Goal: Task Accomplishment & Management: Contribute content

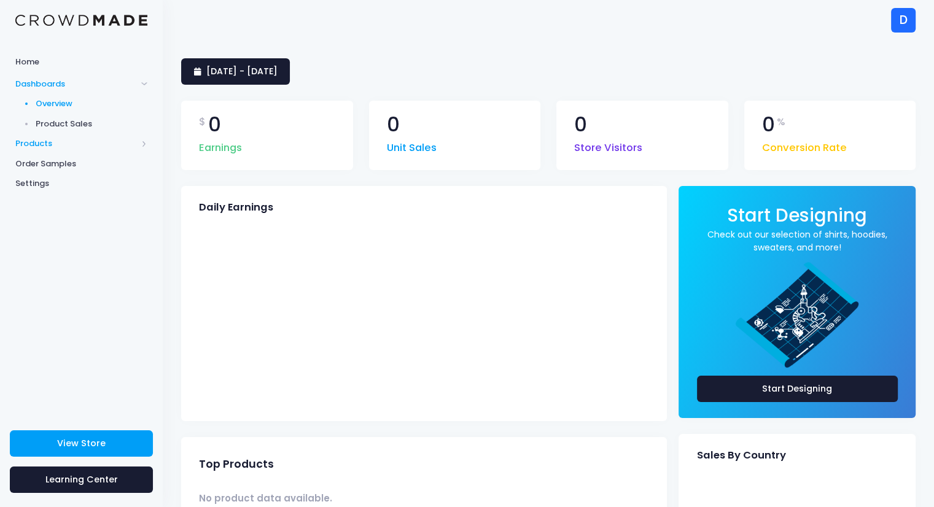
click at [39, 149] on span "Products" at bounding box center [76, 144] width 122 height 12
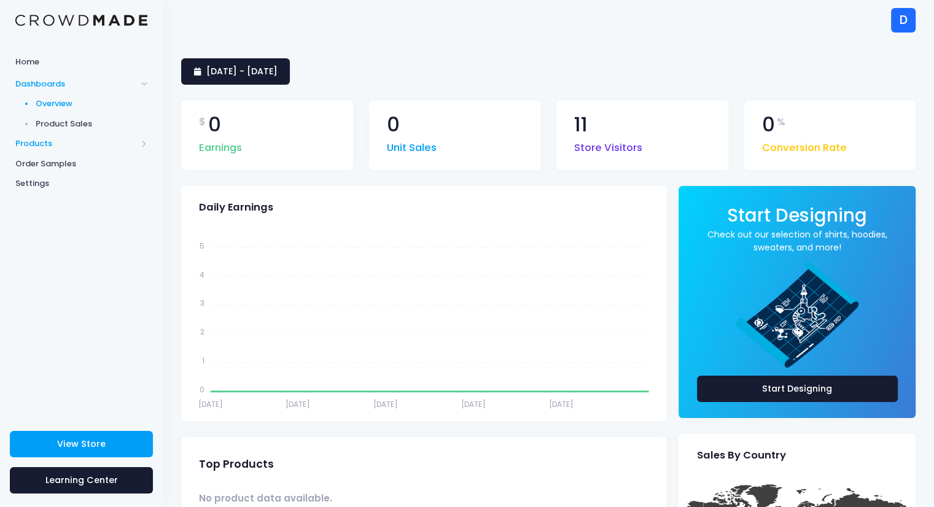
click at [39, 149] on span "Products" at bounding box center [76, 144] width 122 height 12
click at [42, 184] on span "Storefront" at bounding box center [92, 183] width 112 height 12
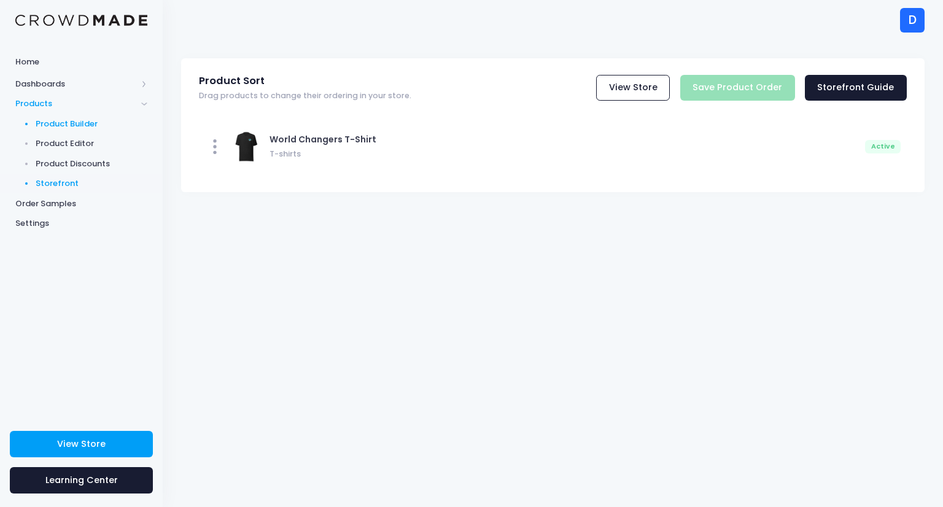
click at [59, 124] on span "Product Builder" at bounding box center [92, 124] width 112 height 12
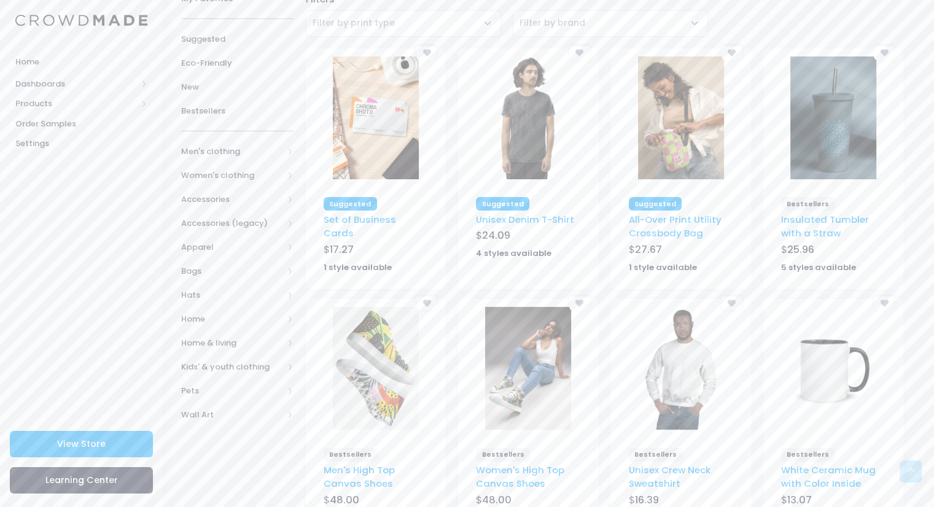
scroll to position [98, 0]
click at [199, 241] on span "Apparel" at bounding box center [232, 247] width 102 height 12
click at [212, 266] on span "All Apparel" at bounding box center [240, 271] width 78 height 12
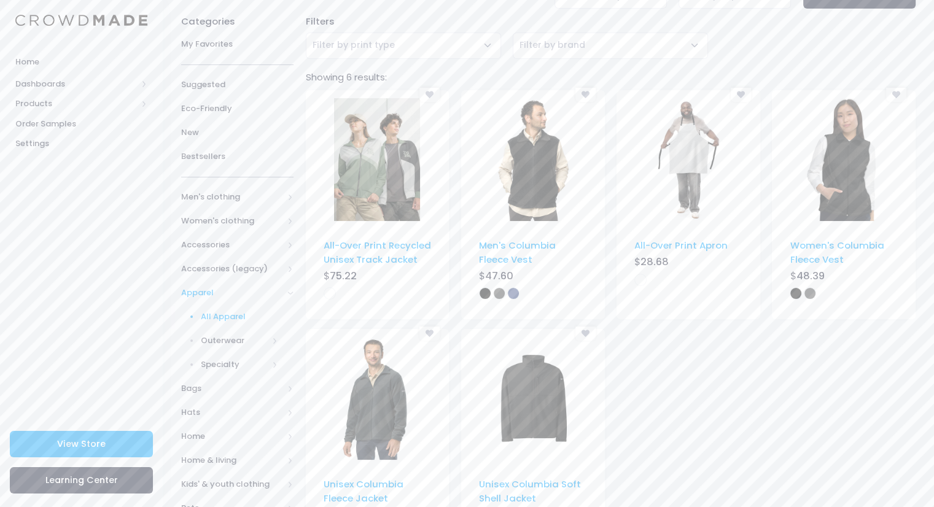
scroll to position [76, 0]
click at [212, 195] on span "Men's clothing" at bounding box center [232, 198] width 102 height 12
click at [234, 301] on span "All shirts" at bounding box center [235, 306] width 68 height 12
click at [238, 328] on span "All shirts" at bounding box center [242, 330] width 72 height 12
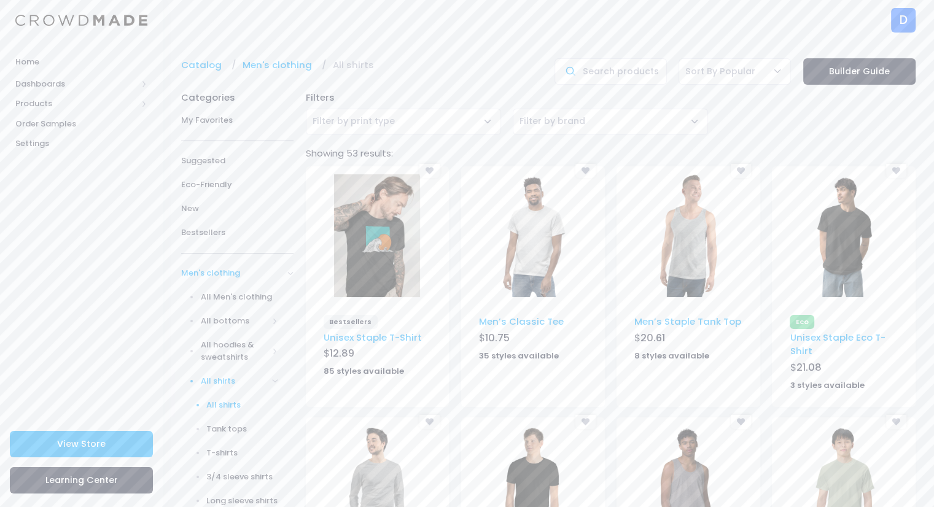
click at [349, 285] on img at bounding box center [377, 235] width 86 height 123
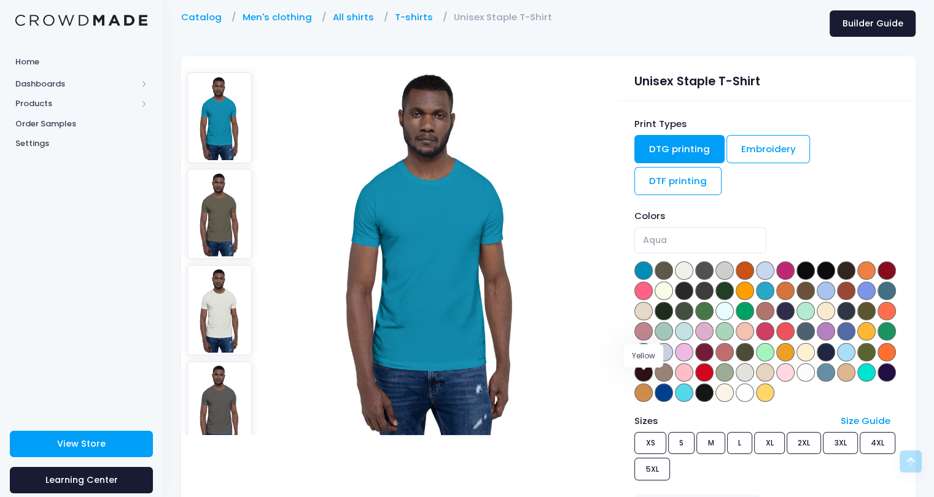
scroll to position [14, 0]
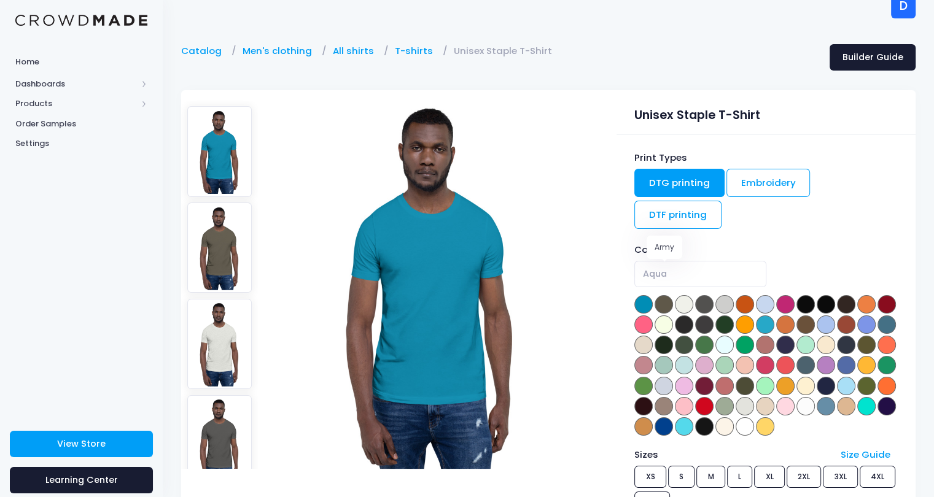
click at [668, 295] on span at bounding box center [663, 304] width 18 height 18
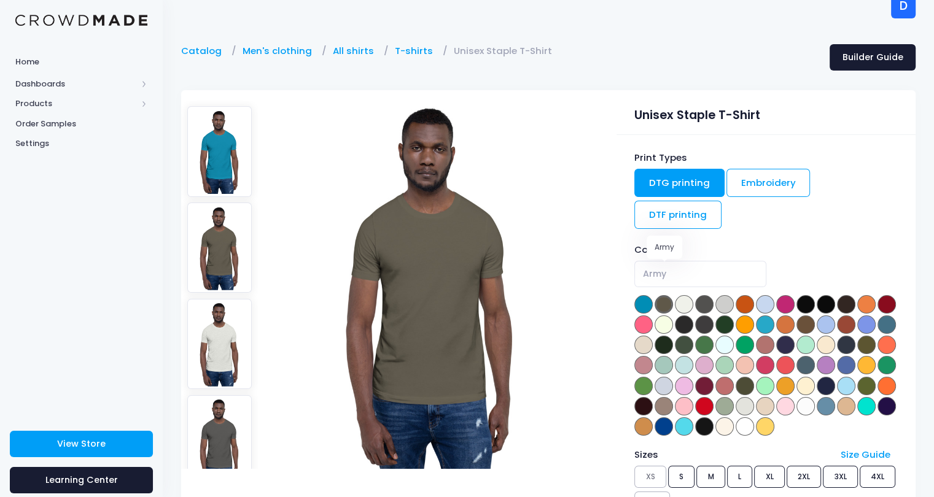
click at [656, 295] on span at bounding box center [663, 304] width 18 height 18
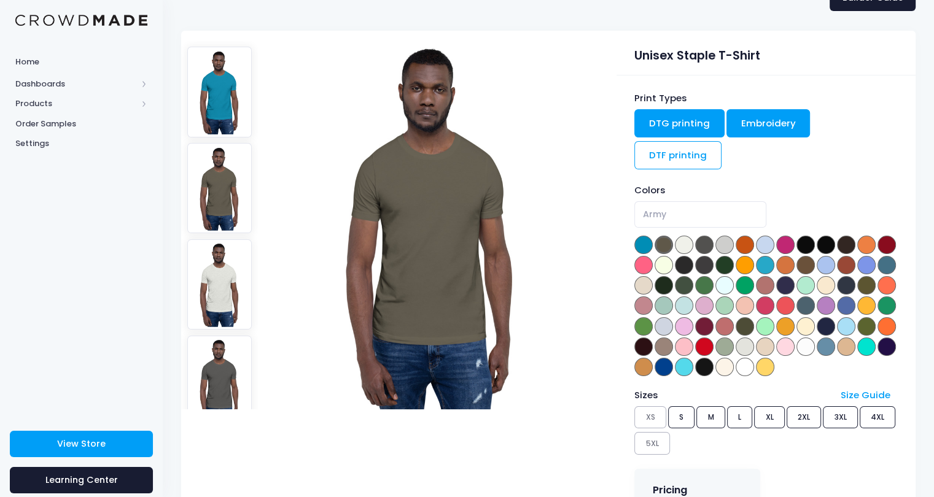
click at [761, 127] on link "Embroidery" at bounding box center [768, 123] width 84 height 28
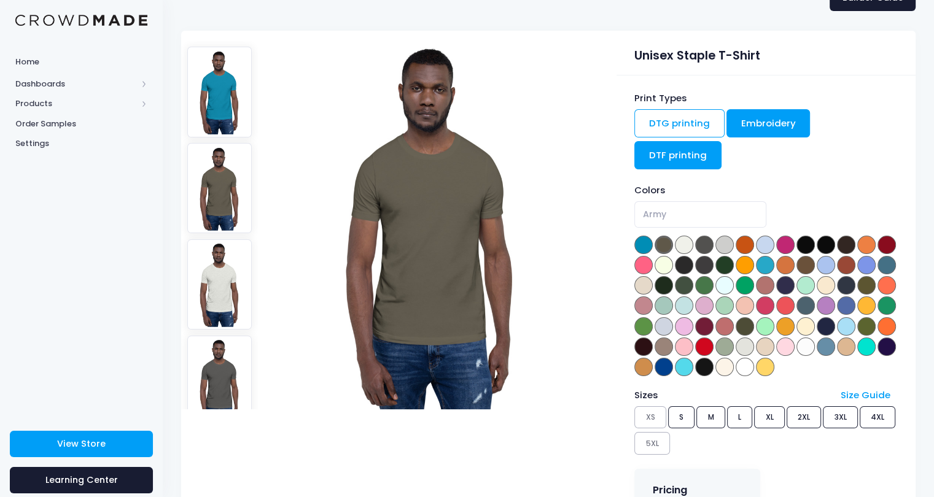
click at [721, 141] on link "DTF printing" at bounding box center [677, 155] width 87 height 28
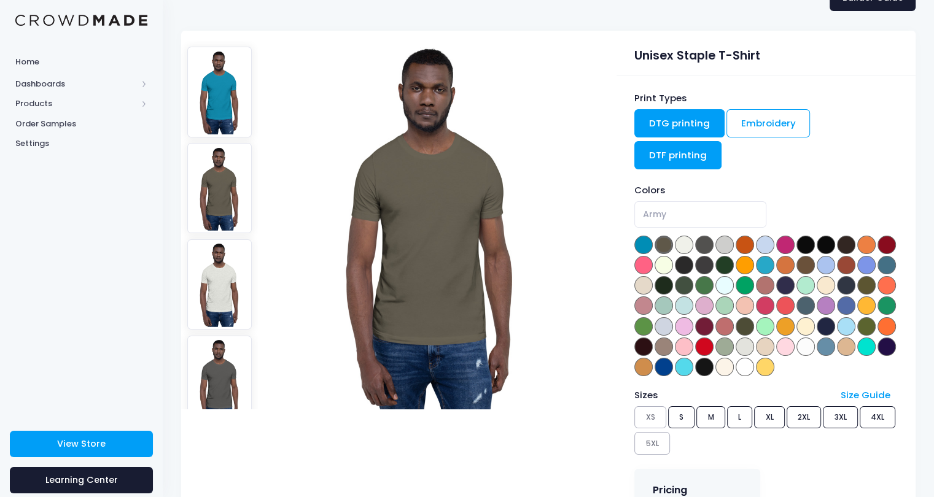
click at [662, 131] on link "DTG printing" at bounding box center [679, 123] width 90 height 28
click at [715, 265] on div "Colors Aqua Army Ash Asphalt Athletic Heather Autumn Baby Blue [PERSON_NAME] Bl…" at bounding box center [765, 281] width 263 height 195
click at [653, 296] on span at bounding box center [643, 305] width 18 height 18
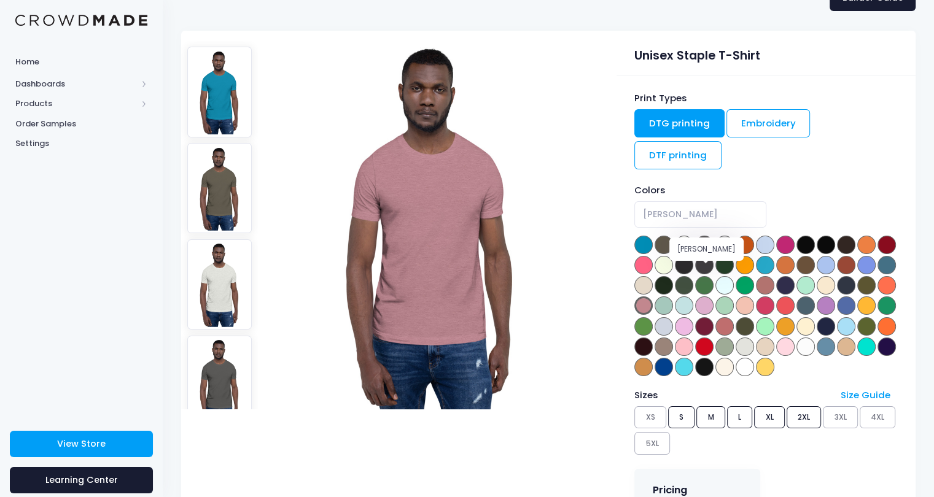
click at [693, 296] on span at bounding box center [684, 305] width 18 height 18
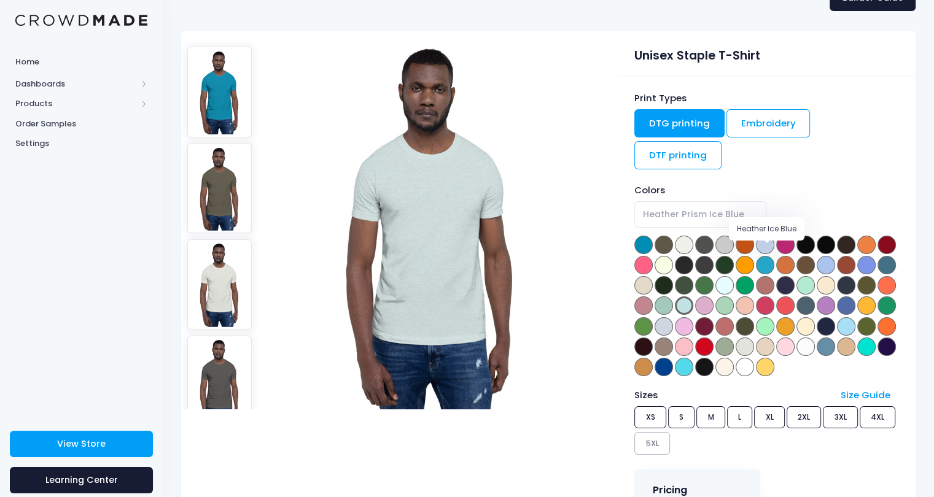
click at [734, 276] on span at bounding box center [724, 285] width 18 height 18
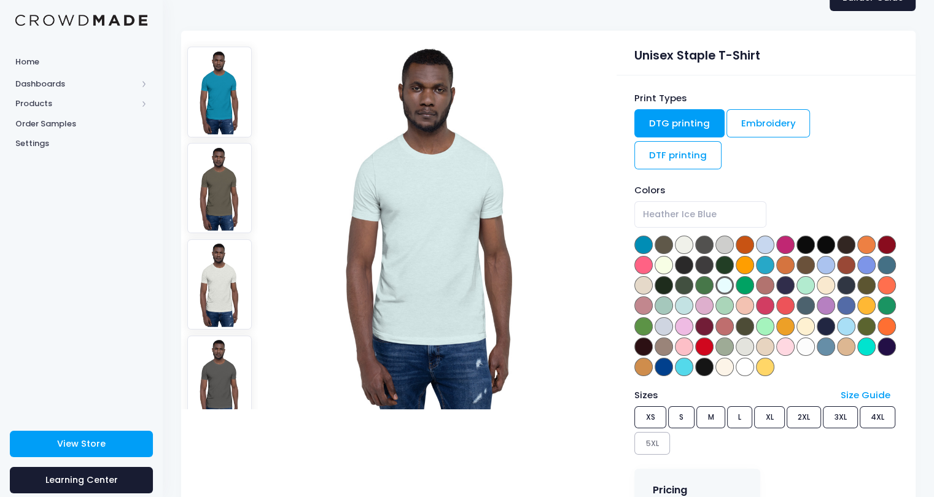
click at [643, 236] on span at bounding box center [643, 245] width 18 height 18
select select "Aqua"
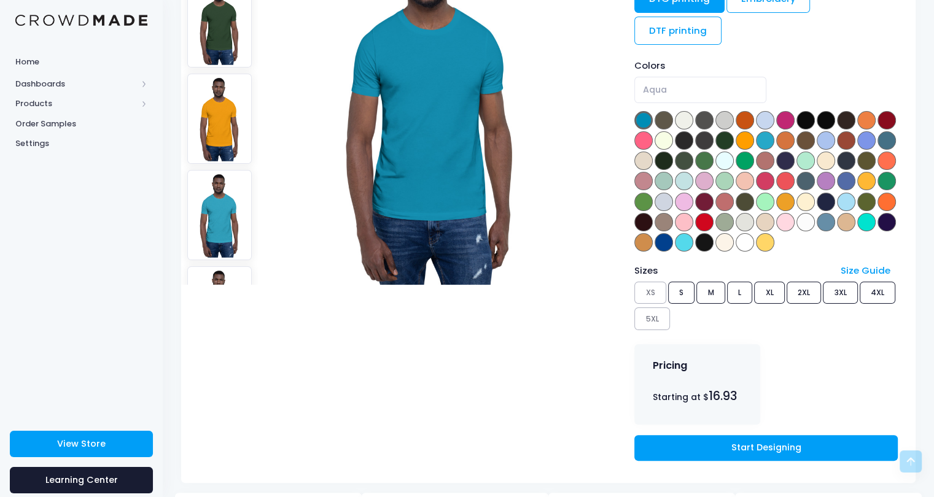
scroll to position [1913, 0]
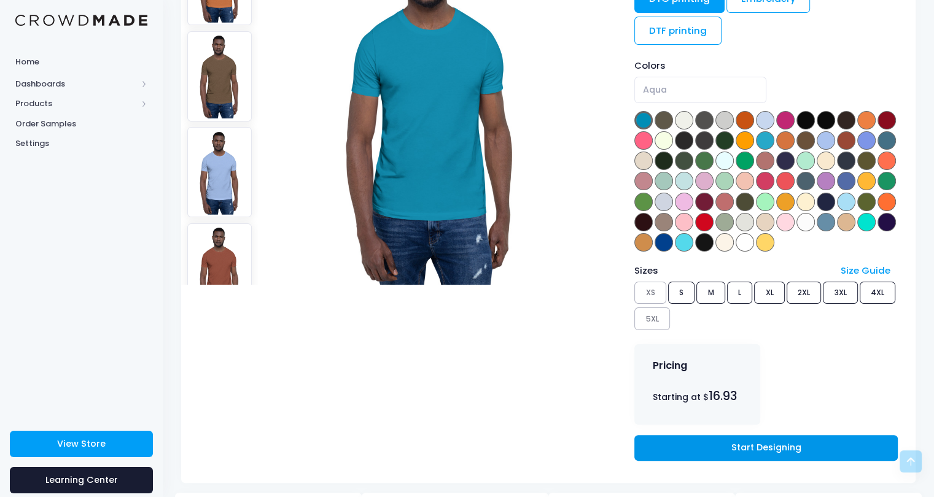
click at [653, 435] on link "Start Designing" at bounding box center [765, 448] width 263 height 26
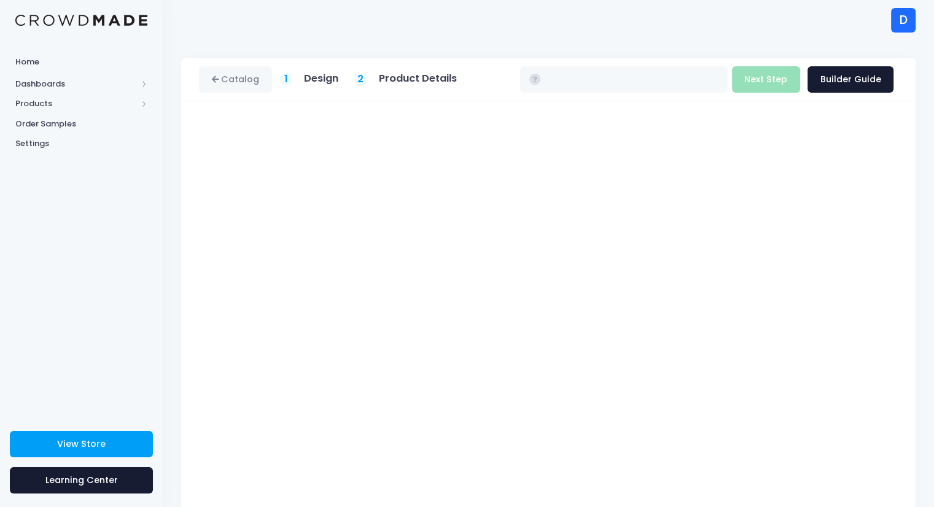
type input "$16.93 - $22.73"
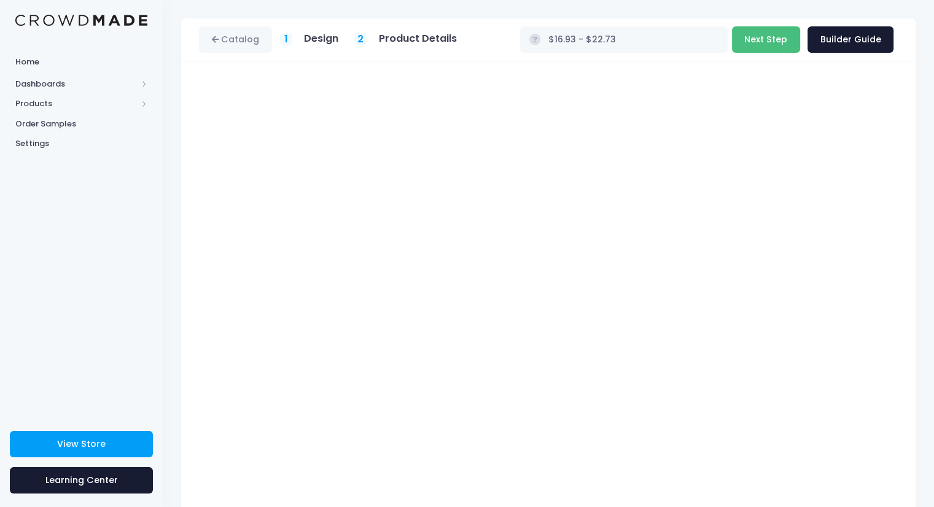
click at [769, 48] on button "Next Step" at bounding box center [766, 39] width 68 height 26
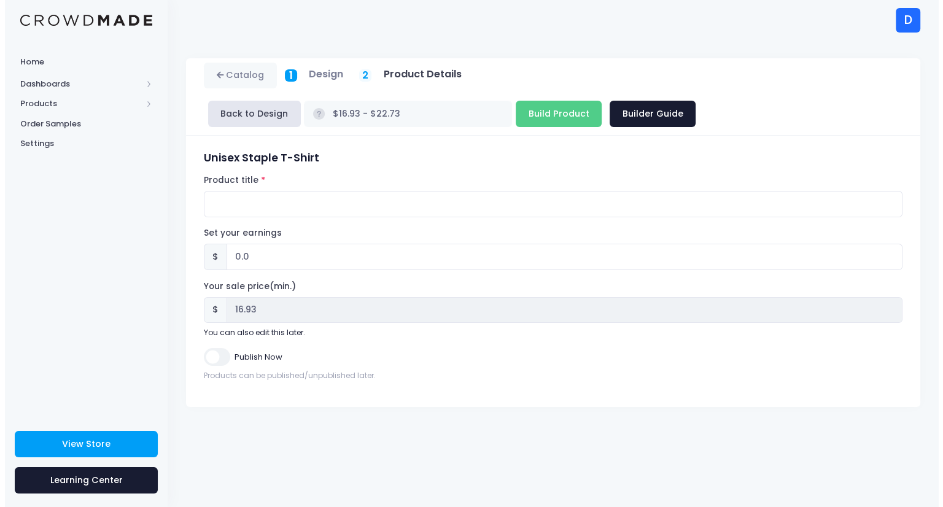
scroll to position [0, 0]
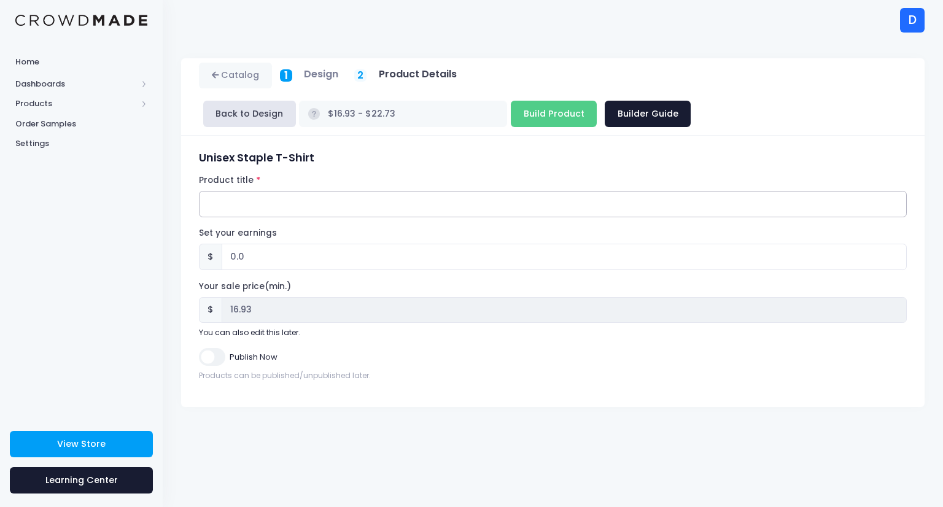
click at [276, 191] on input "Product title" at bounding box center [553, 204] width 708 height 26
type input "w"
type input "World Changers - Ask Me About My Exam - T-Shirt"
click at [239, 244] on input "0.0" at bounding box center [564, 257] width 685 height 26
click at [233, 244] on input "0.0" at bounding box center [564, 257] width 685 height 26
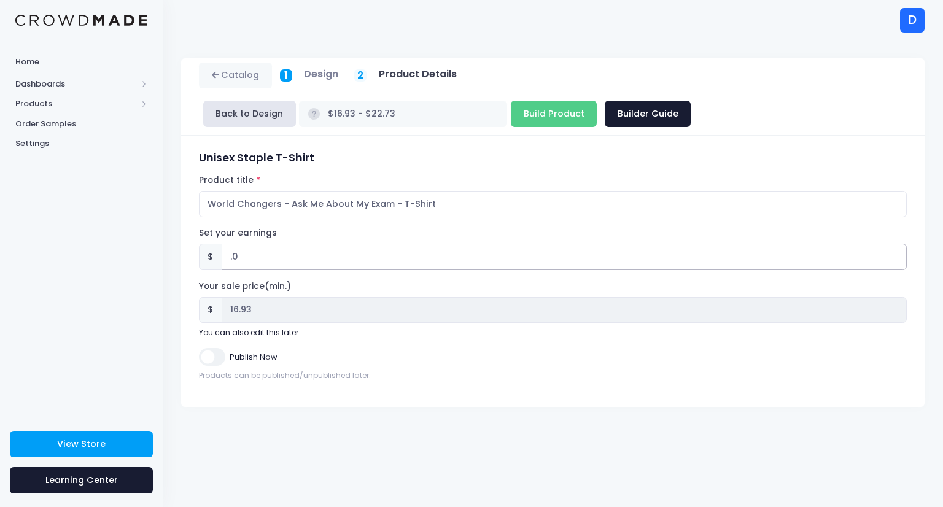
type input "2.0"
type input "$18.93 - $24.73"
type input "18.93"
type input "3.0"
type input "$19.93 - $25.73"
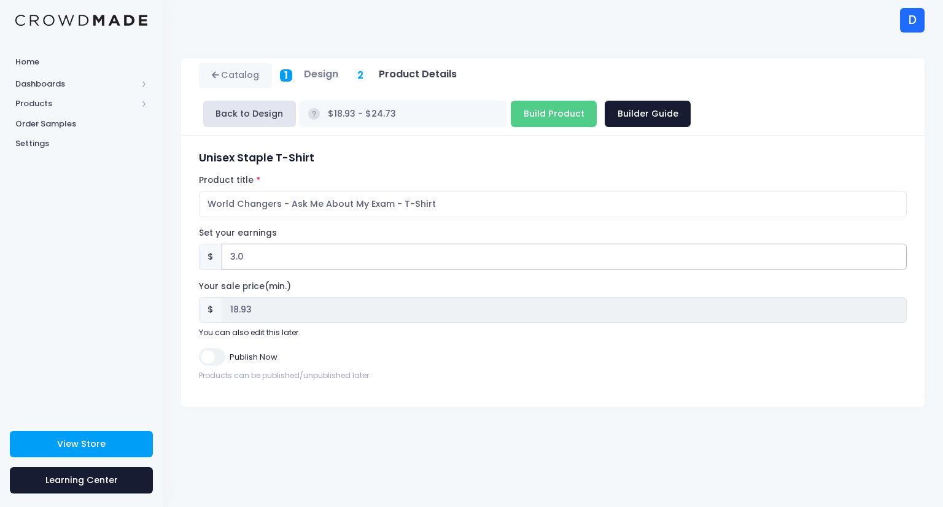
type input "19.93"
type input "3.0"
click at [336, 370] on div "Products can be published/unpublished later." at bounding box center [553, 375] width 708 height 11
click at [597, 101] on input "Build Product" at bounding box center [554, 114] width 86 height 26
type input "Building product..."
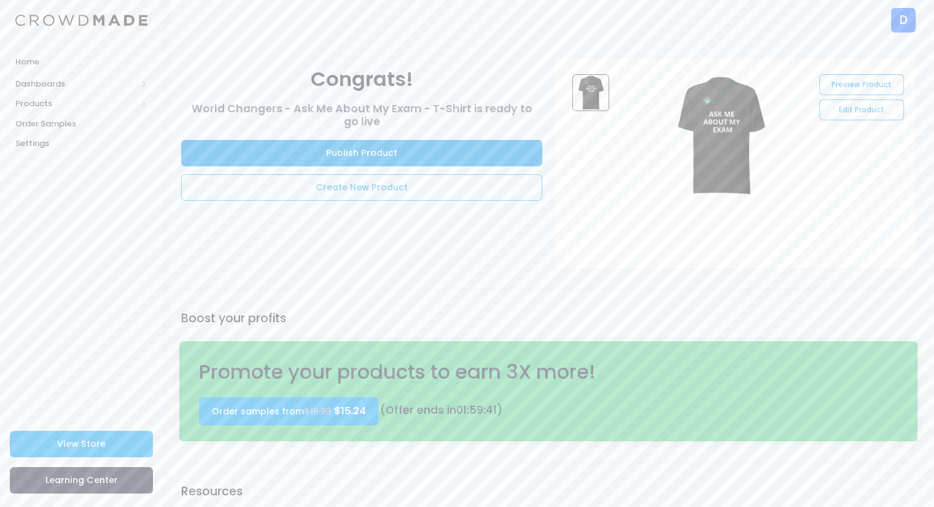
click at [320, 152] on link "Publish Product" at bounding box center [361, 153] width 361 height 26
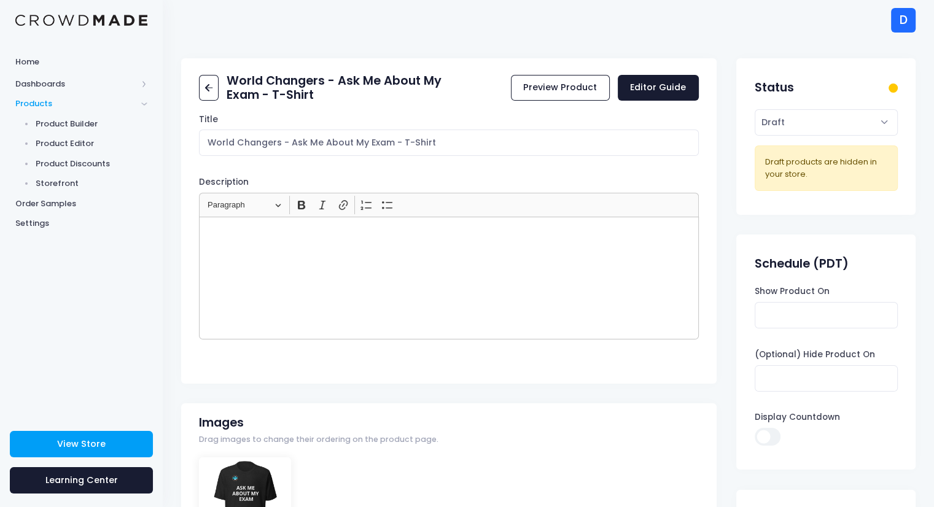
click at [268, 247] on div "Rich Text Editor, main" at bounding box center [448, 278] width 499 height 123
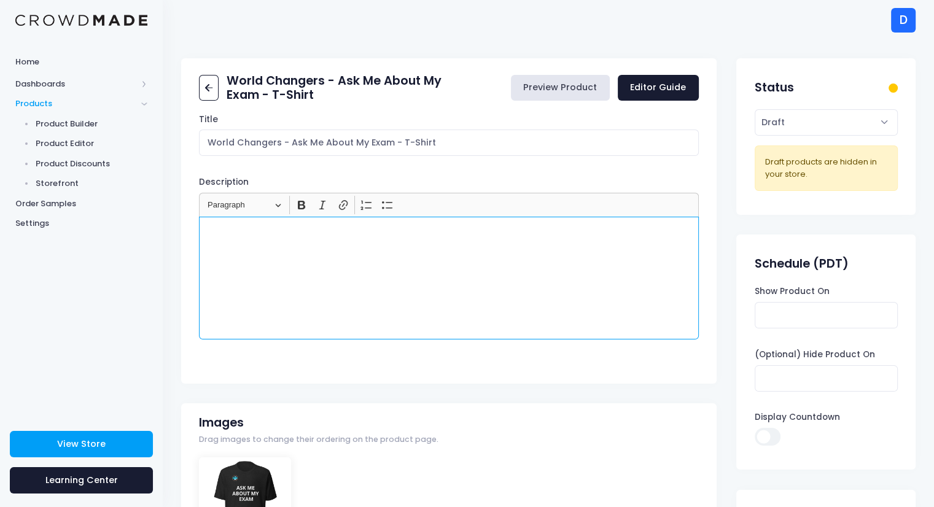
click at [565, 91] on link "Preview Product" at bounding box center [560, 88] width 99 height 26
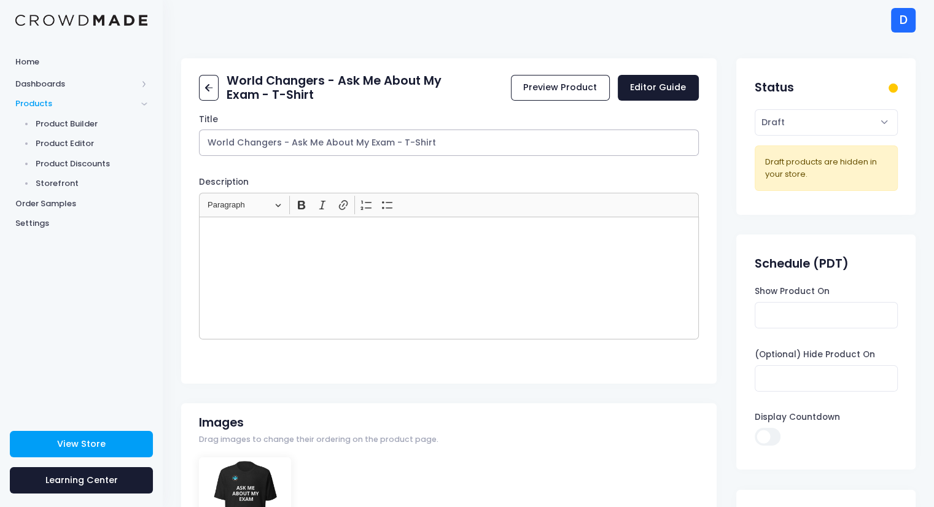
drag, startPoint x: 444, startPoint y: 145, endPoint x: 185, endPoint y: 128, distance: 259.6
click at [185, 128] on div "Title World Changers - Ask Me About My Exam - T-Shirt Description <p></p> Rich …" at bounding box center [448, 245] width 535 height 262
click at [812, 126] on select "Active Draft" at bounding box center [825, 122] width 143 height 26
select select "active"
click at [754, 136] on select "Active Draft" at bounding box center [825, 122] width 143 height 26
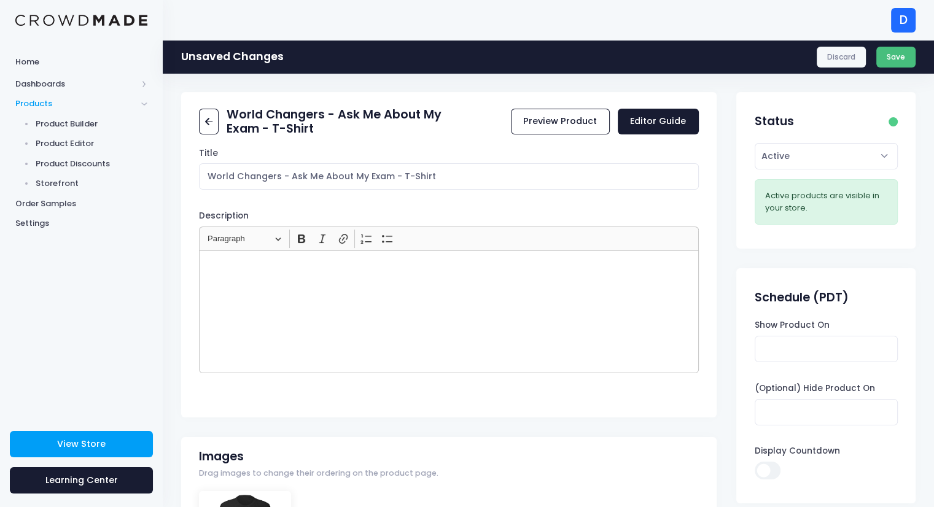
click at [897, 60] on button "Save" at bounding box center [896, 57] width 40 height 21
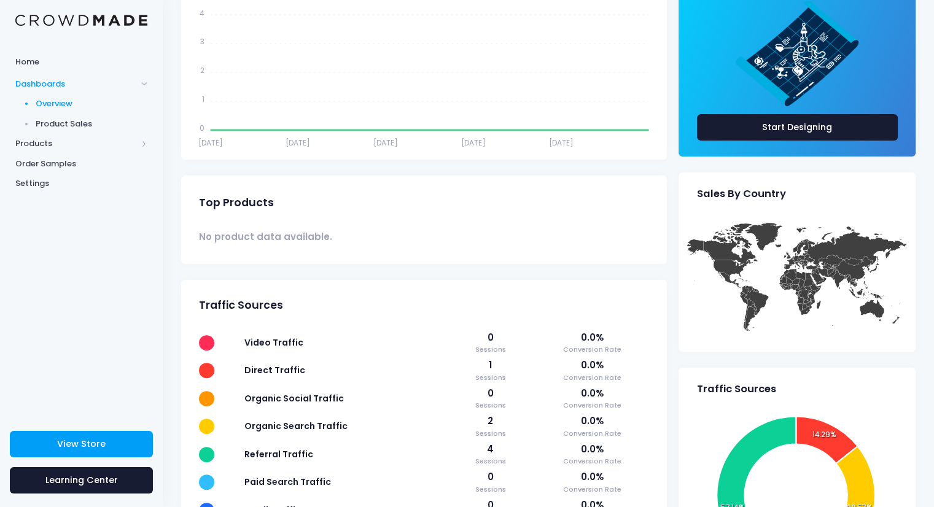
scroll to position [292, 0]
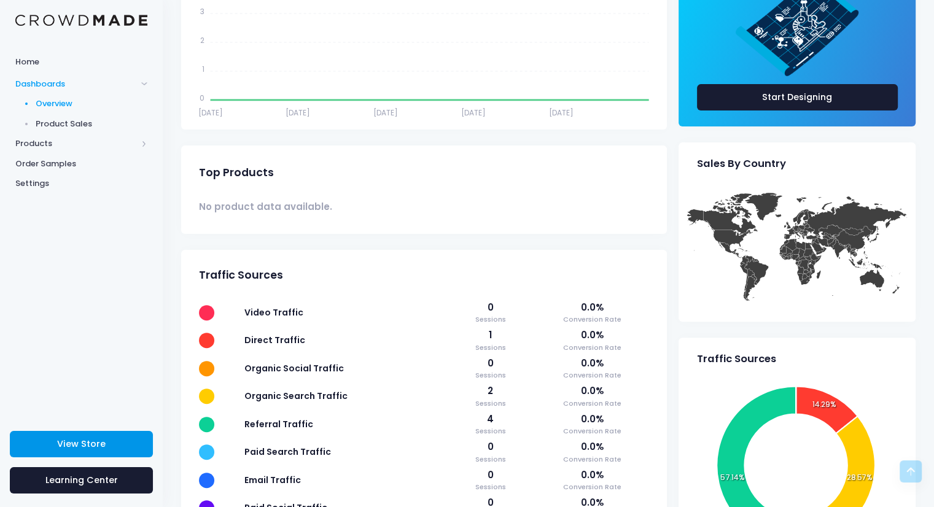
click at [86, 447] on span "View Store" at bounding box center [81, 444] width 48 height 12
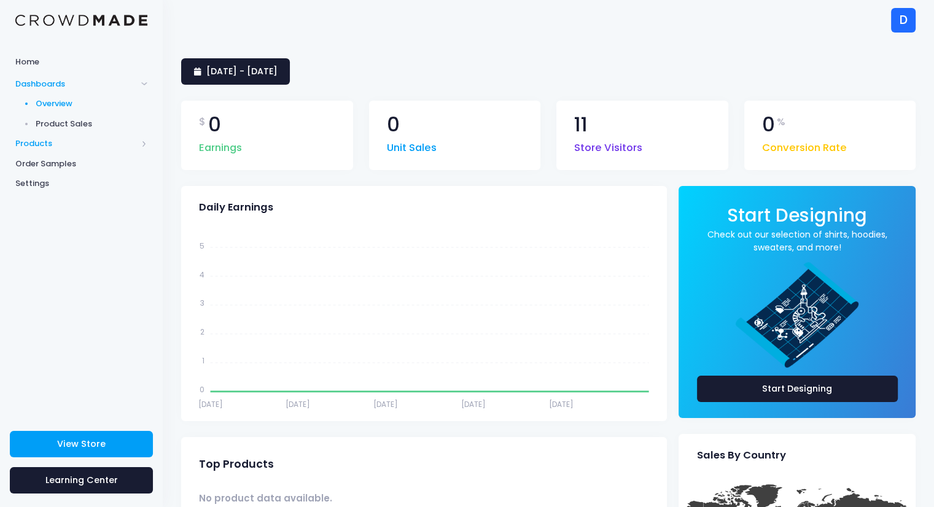
click at [29, 143] on span "Products" at bounding box center [76, 144] width 122 height 12
click at [52, 181] on span "Storefront" at bounding box center [92, 183] width 112 height 12
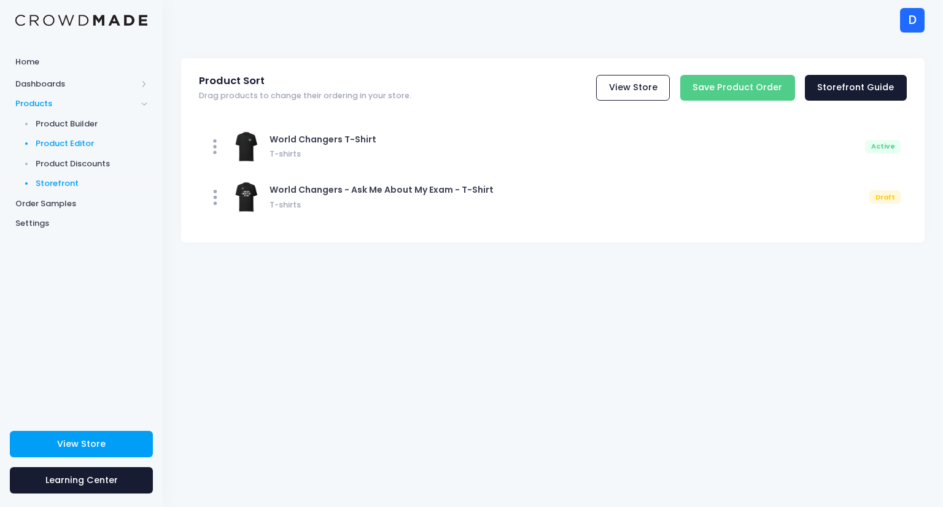
click at [54, 148] on span "Product Editor" at bounding box center [92, 144] width 112 height 12
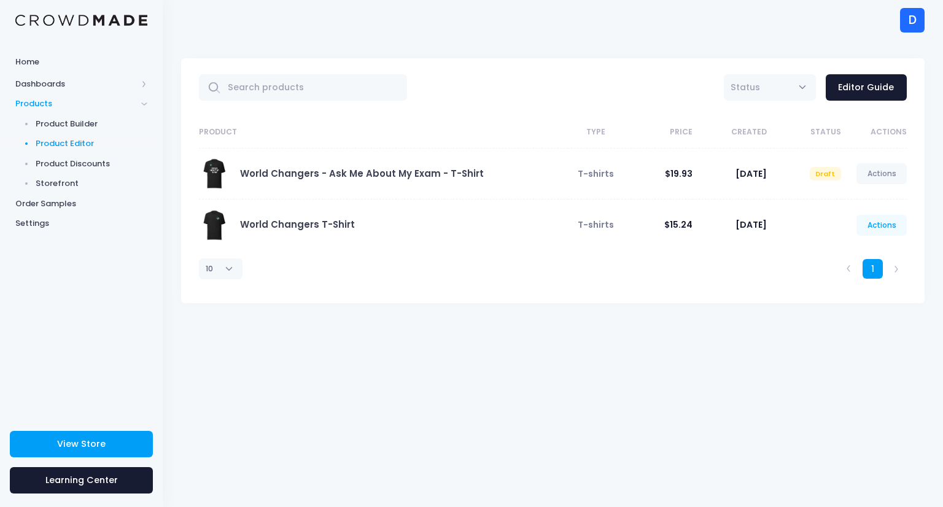
click at [874, 224] on link "Actions" at bounding box center [881, 225] width 50 height 21
click at [858, 261] on link "Edit" at bounding box center [868, 253] width 65 height 21
click at [880, 172] on link "Actions" at bounding box center [881, 173] width 50 height 21
click at [777, 240] on td at bounding box center [804, 225] width 74 height 51
click at [876, 228] on link "Actions" at bounding box center [881, 225] width 50 height 21
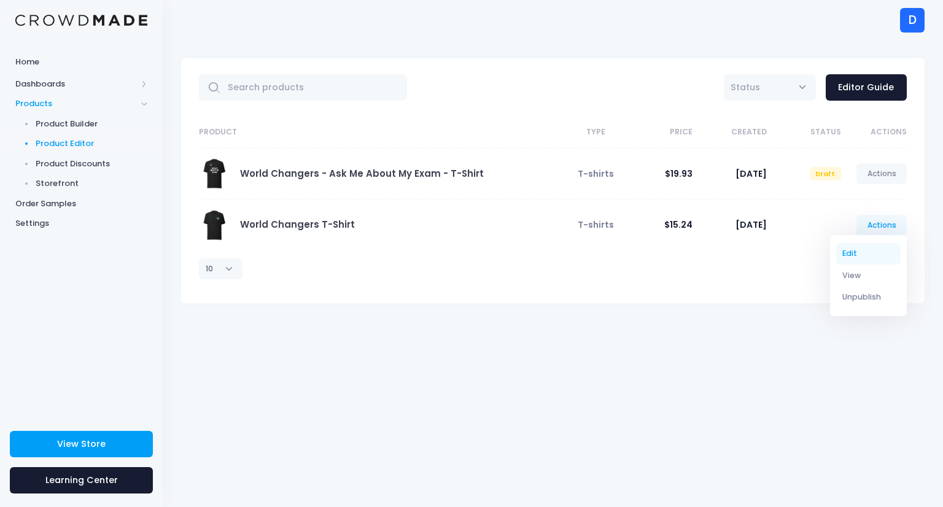
click at [850, 254] on link "Edit" at bounding box center [868, 253] width 65 height 21
click at [885, 229] on link "Actions" at bounding box center [881, 225] width 50 height 21
click at [855, 254] on link "Edit" at bounding box center [868, 253] width 65 height 21
click at [313, 228] on link "World Changers T-Shirt" at bounding box center [297, 224] width 115 height 13
click at [303, 221] on link "World Changers T-Shirt" at bounding box center [297, 224] width 115 height 13
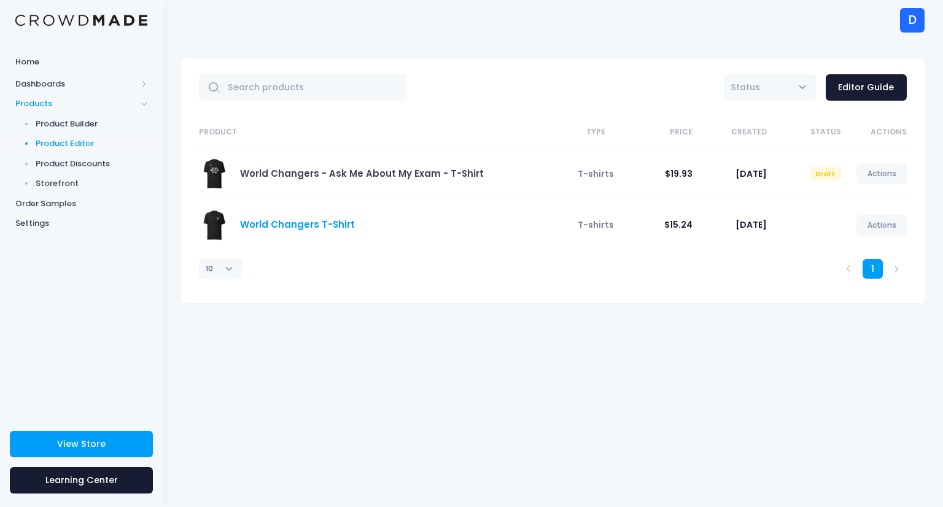
click at [303, 221] on link "World Changers T-Shirt" at bounding box center [297, 224] width 115 height 13
click at [281, 225] on link "World Changers T-Shirt" at bounding box center [297, 224] width 115 height 13
click at [875, 227] on link "Actions" at bounding box center [881, 225] width 50 height 21
click at [847, 258] on link "Edit" at bounding box center [868, 253] width 65 height 21
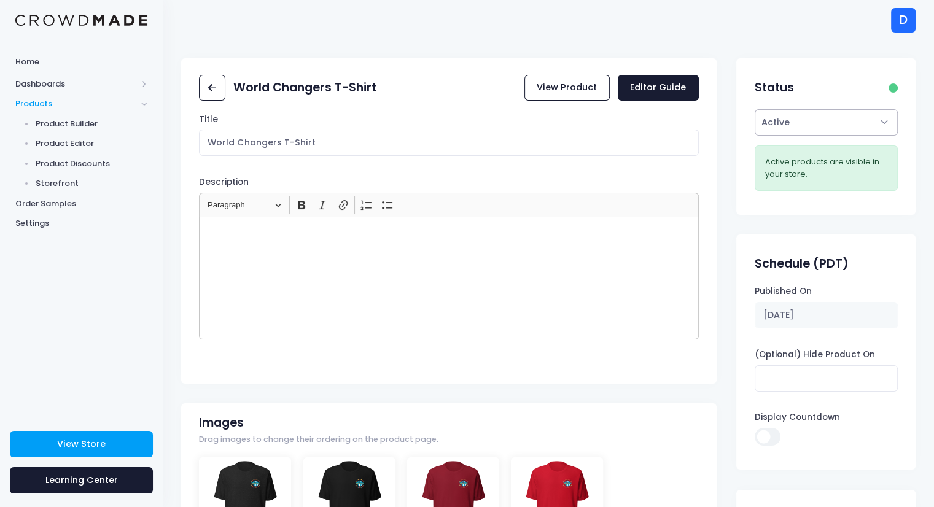
click at [811, 127] on select "Active Draft" at bounding box center [825, 122] width 143 height 26
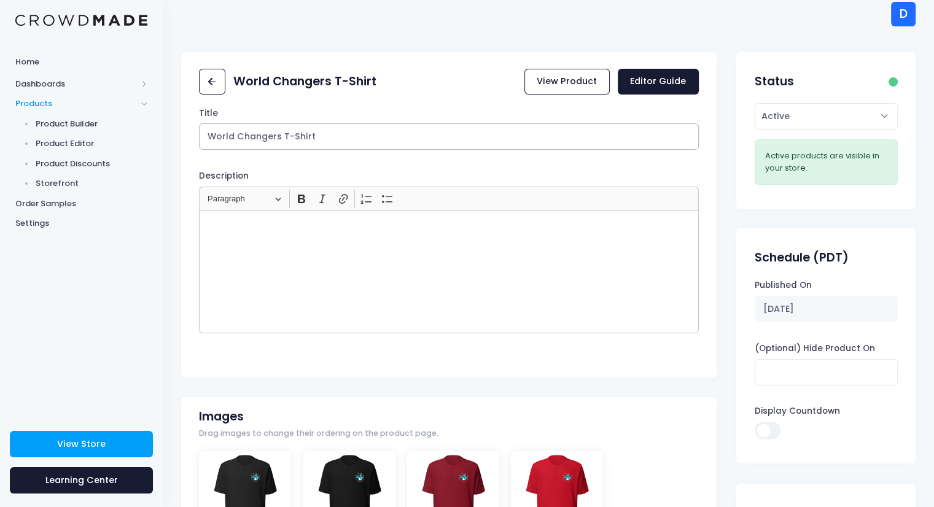
drag, startPoint x: 331, startPoint y: 140, endPoint x: 190, endPoint y: 149, distance: 141.5
click at [190, 149] on div "Title World Changers T-Shirt Description Rich Text Editor Heading Paragraph Par…" at bounding box center [448, 238] width 535 height 262
click at [322, 137] on input "World Changers T-Shirt" at bounding box center [448, 136] width 499 height 26
click at [391, 138] on input "World Changers T-Shirt (Staff Shirt)" at bounding box center [448, 136] width 499 height 26
drag, startPoint x: 391, startPoint y: 138, endPoint x: 196, endPoint y: 137, distance: 194.6
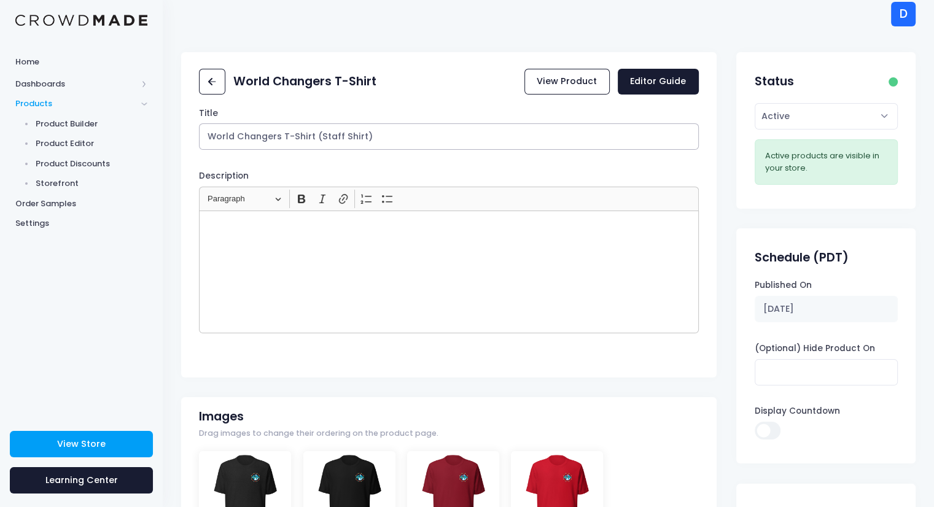
click at [196, 137] on div "Title World Changers T-Shirt (Staff Shirt) Description Rich Text Editor Heading…" at bounding box center [448, 238] width 535 height 262
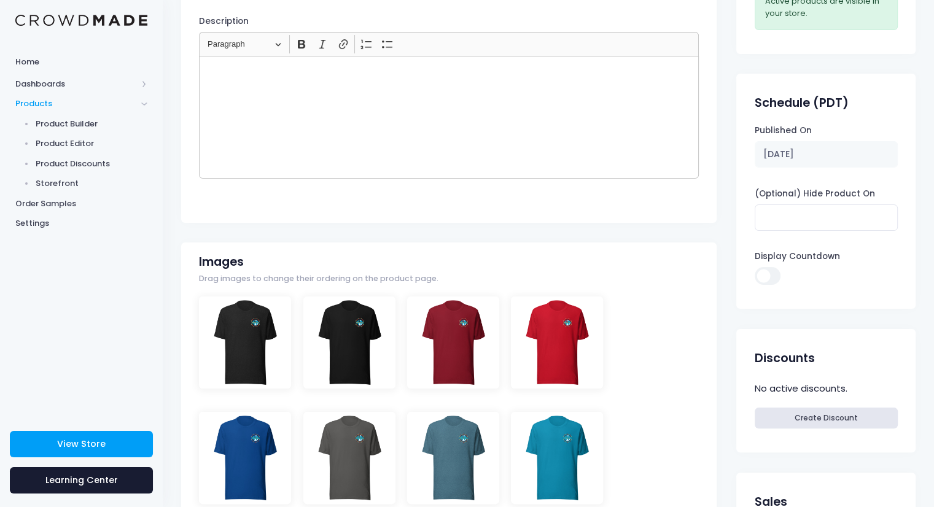
scroll to position [0, 0]
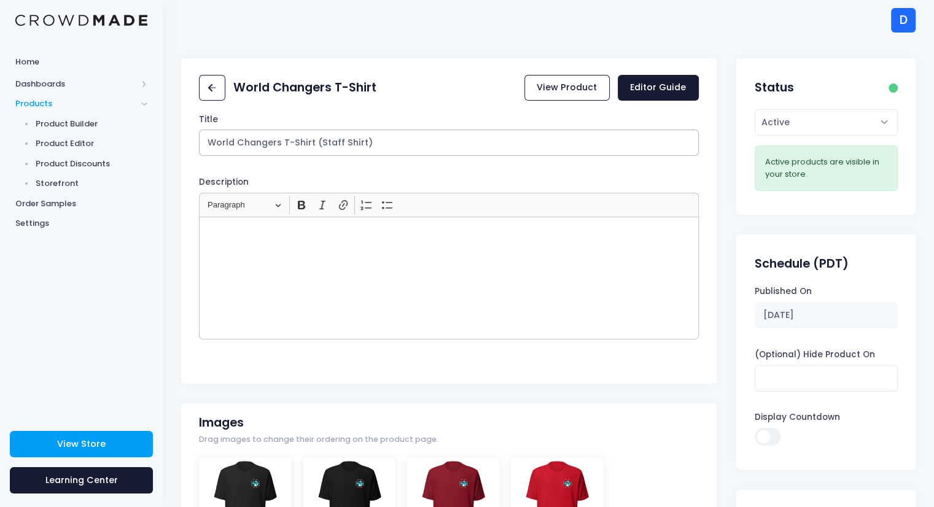
type input "World Changers T-Shirt (Staff Shirt)"
click at [566, 312] on div "Rich Text Editor, main" at bounding box center [448, 278] width 499 height 123
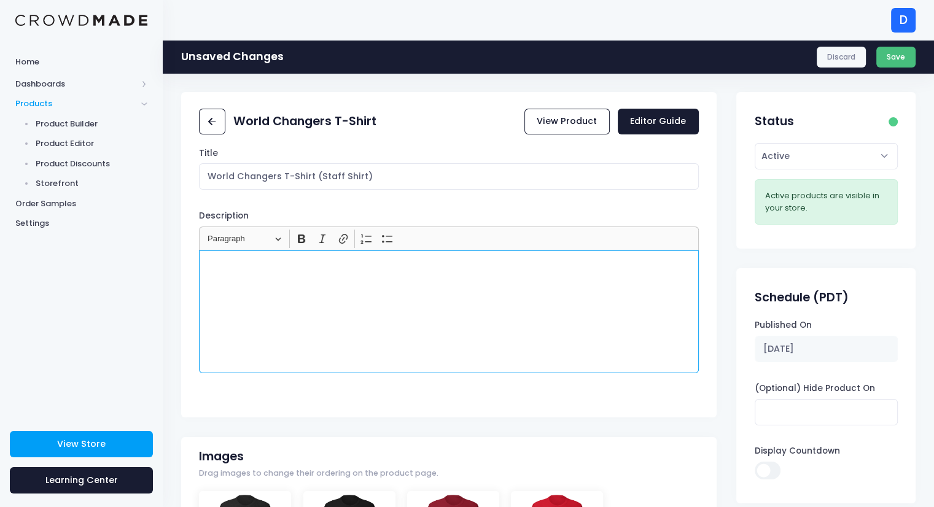
click at [899, 63] on button "Save" at bounding box center [896, 57] width 40 height 21
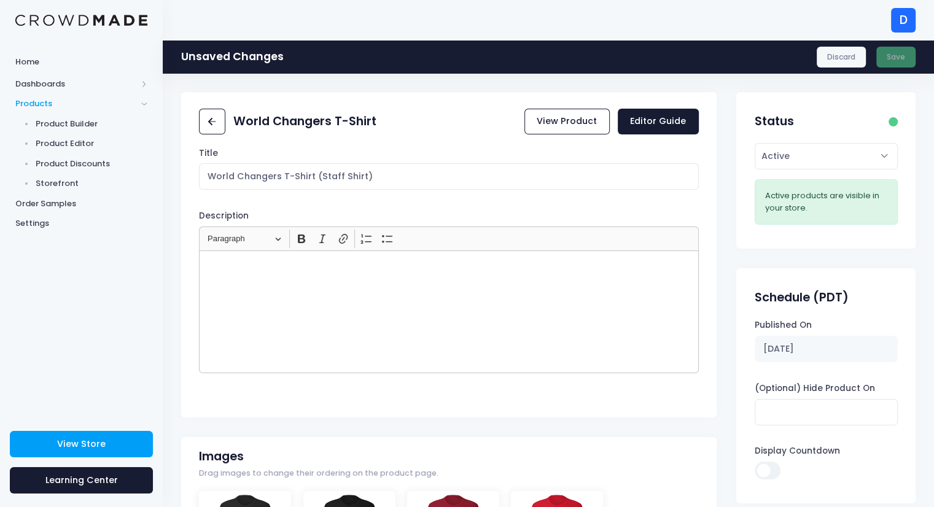
click at [904, 57] on div "Discard Save" at bounding box center [865, 57] width 99 height 21
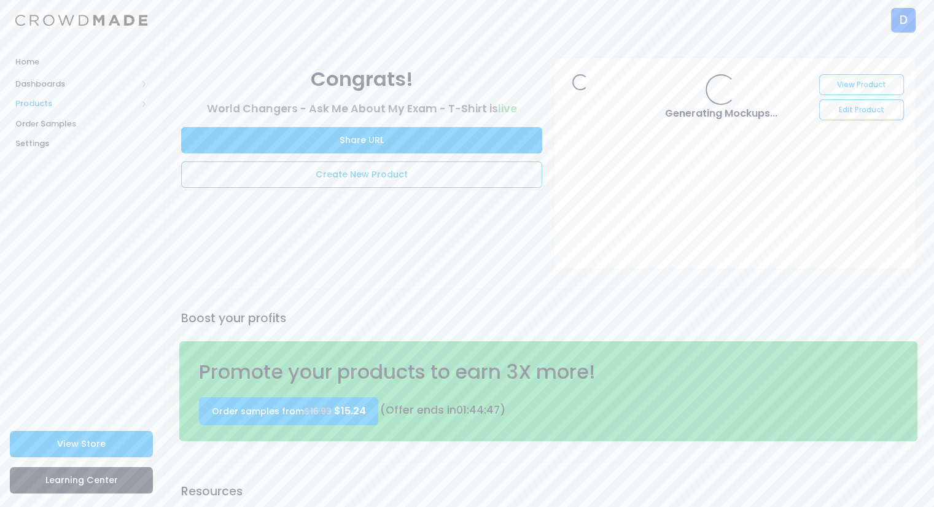
click at [58, 99] on span "Products" at bounding box center [76, 104] width 122 height 12
click at [41, 183] on span "Storefront" at bounding box center [92, 183] width 112 height 12
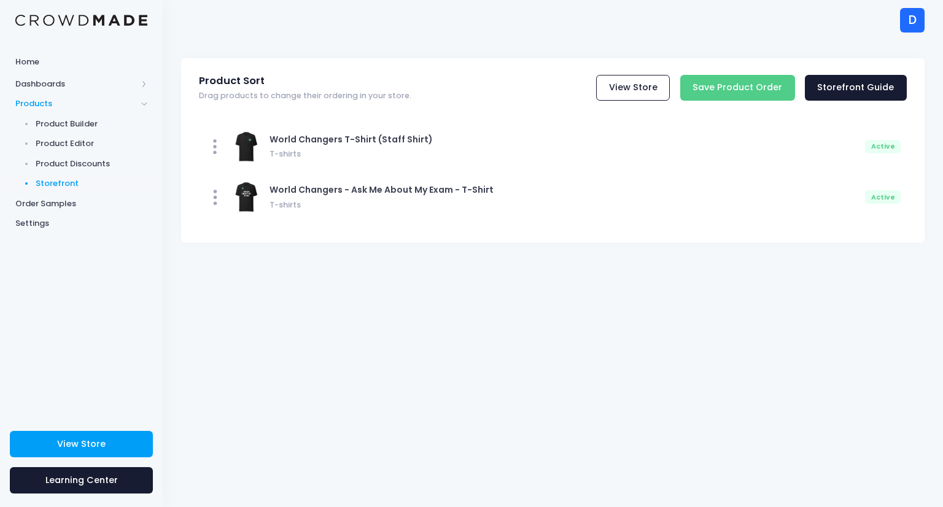
click at [679, 88] on div "View Store Save Product Order Storefront Guide" at bounding box center [661, 88] width 491 height 26
click at [643, 89] on link "View Store" at bounding box center [633, 88] width 74 height 26
